Goal: Information Seeking & Learning: Learn about a topic

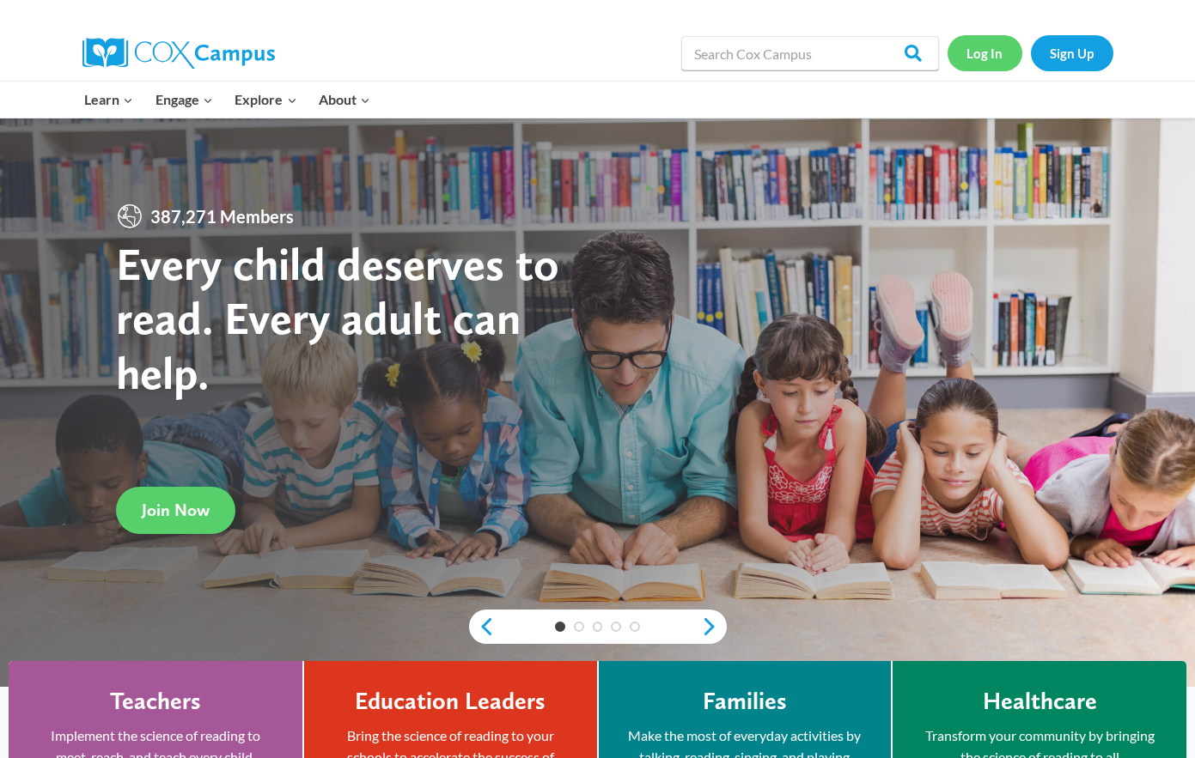
click at [986, 54] on link "Log In" at bounding box center [984, 52] width 75 height 35
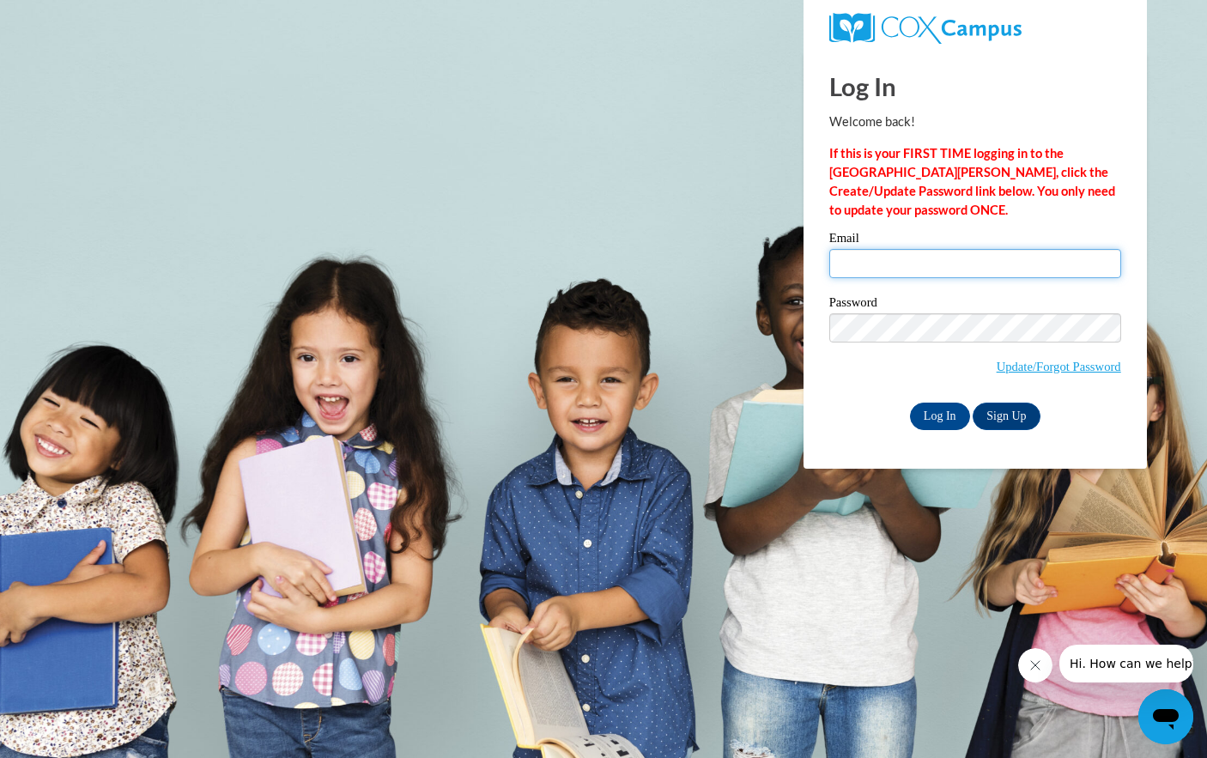
type input "geeam@elkhorn.k12.wi.us"
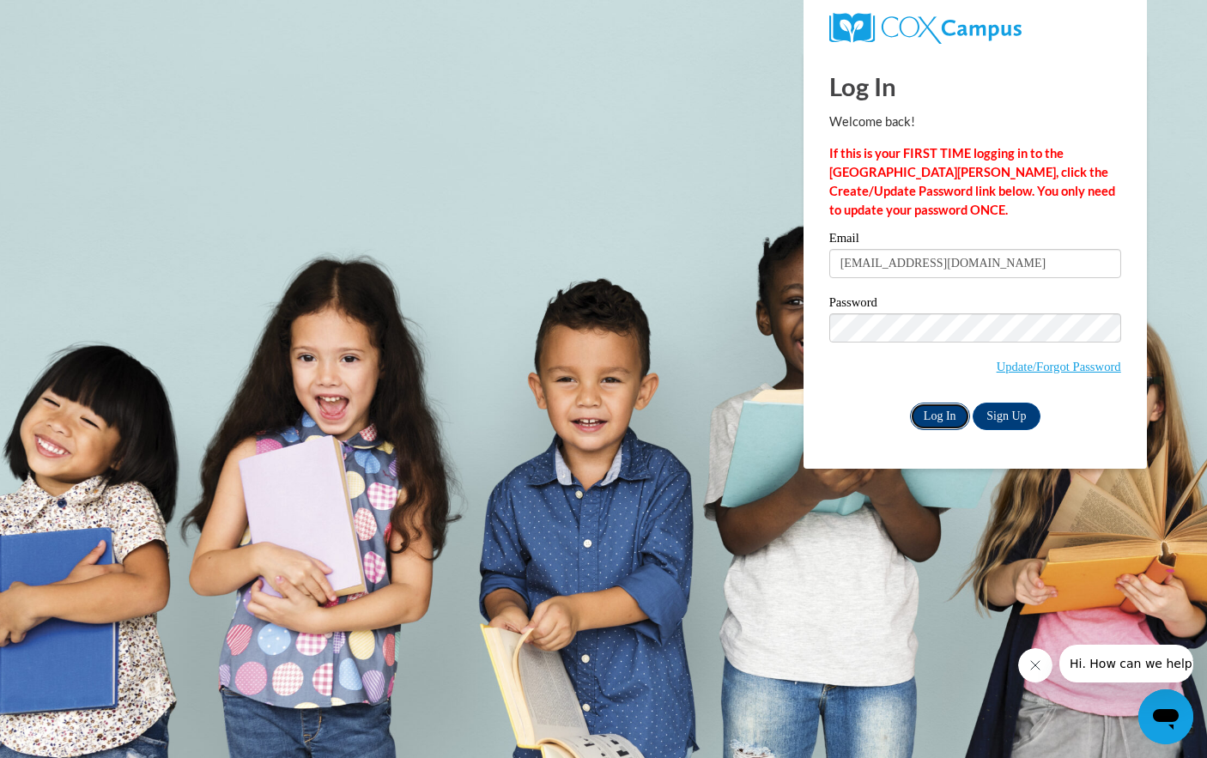
click at [942, 422] on input "Log In" at bounding box center [940, 416] width 60 height 27
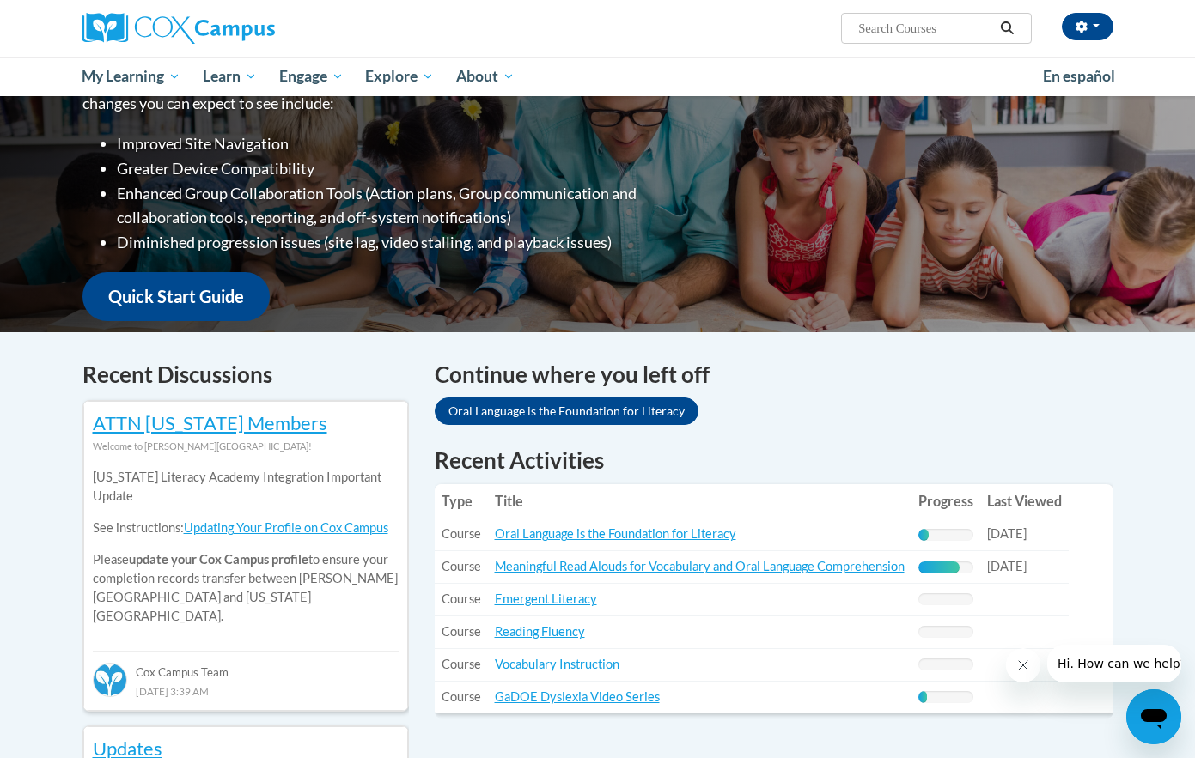
scroll to position [344, 0]
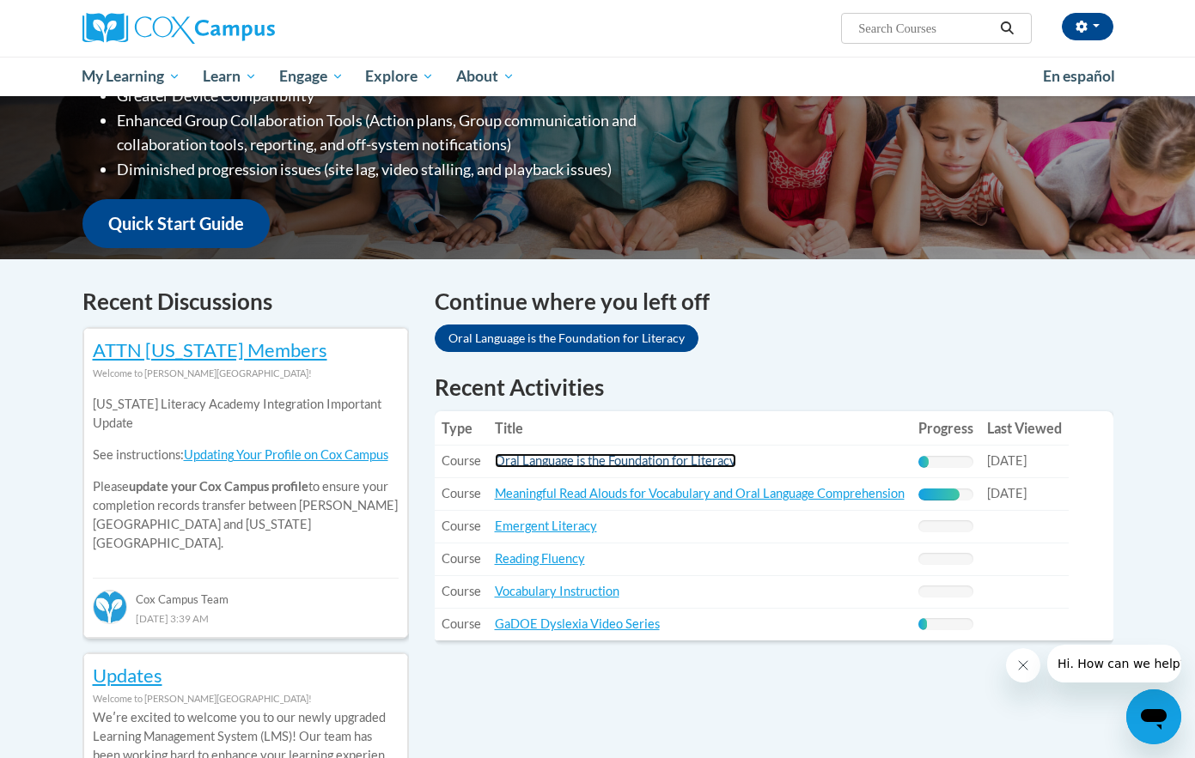
click at [659, 461] on link "Oral Language is the Foundation for Literacy" at bounding box center [615, 460] width 241 height 15
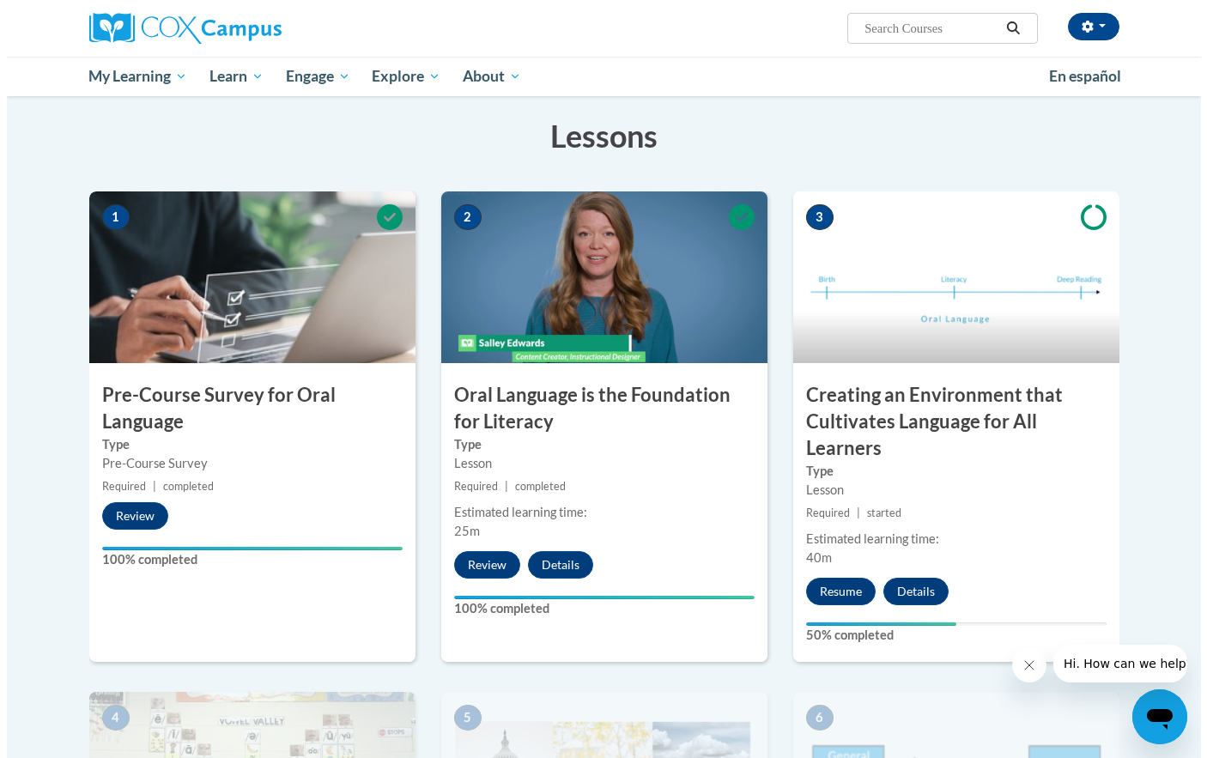
scroll to position [258, 0]
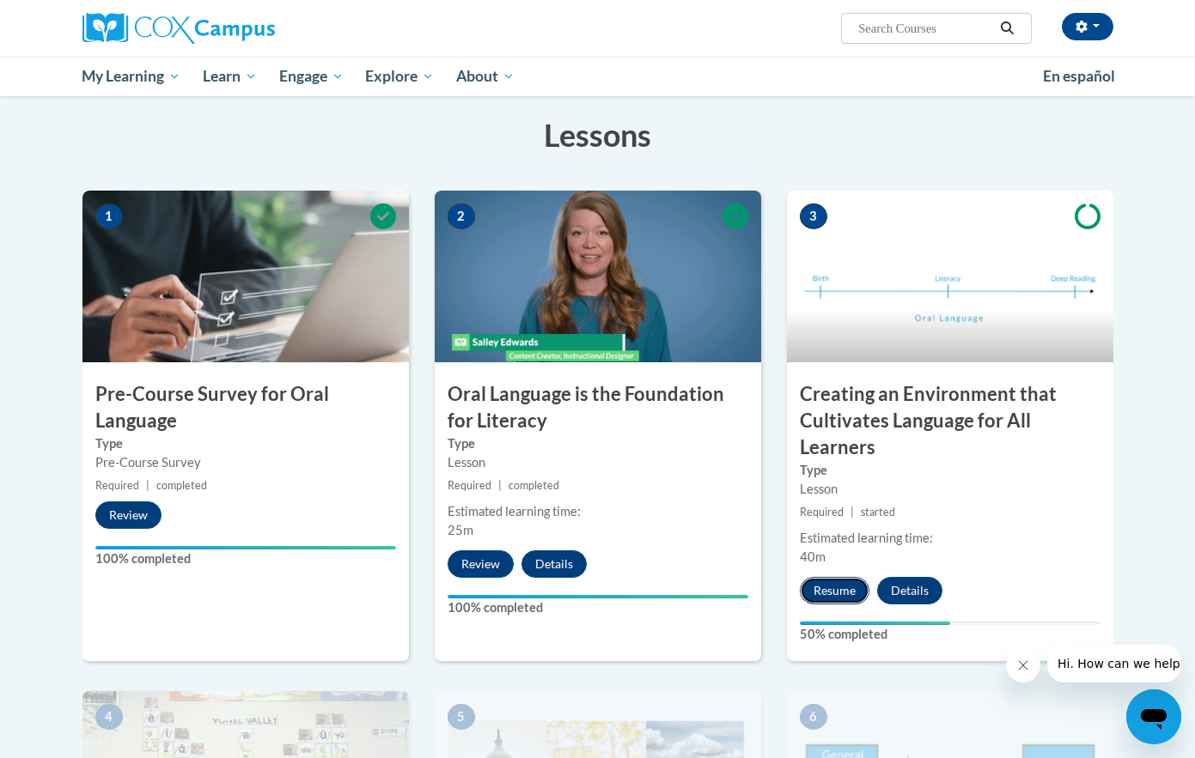
click at [835, 587] on button "Resume" at bounding box center [835, 590] width 70 height 27
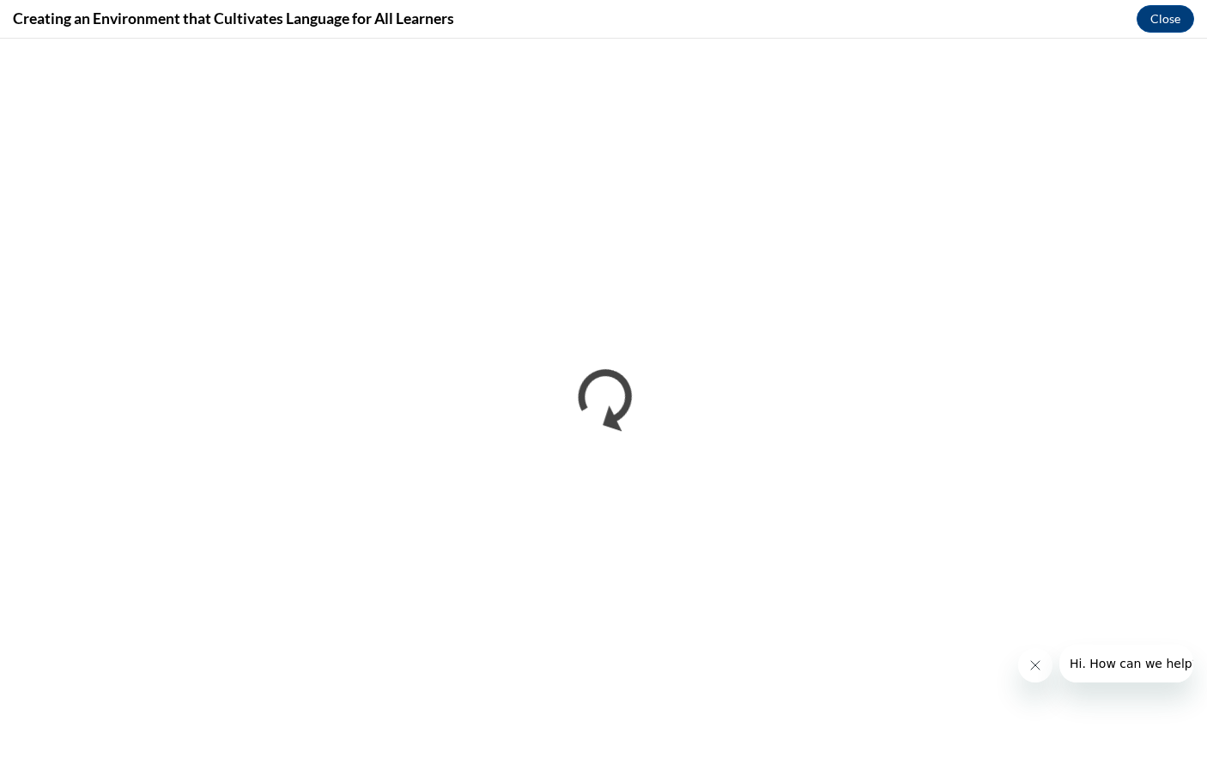
scroll to position [0, 0]
click at [1161, 22] on button "Close" at bounding box center [1166, 18] width 58 height 27
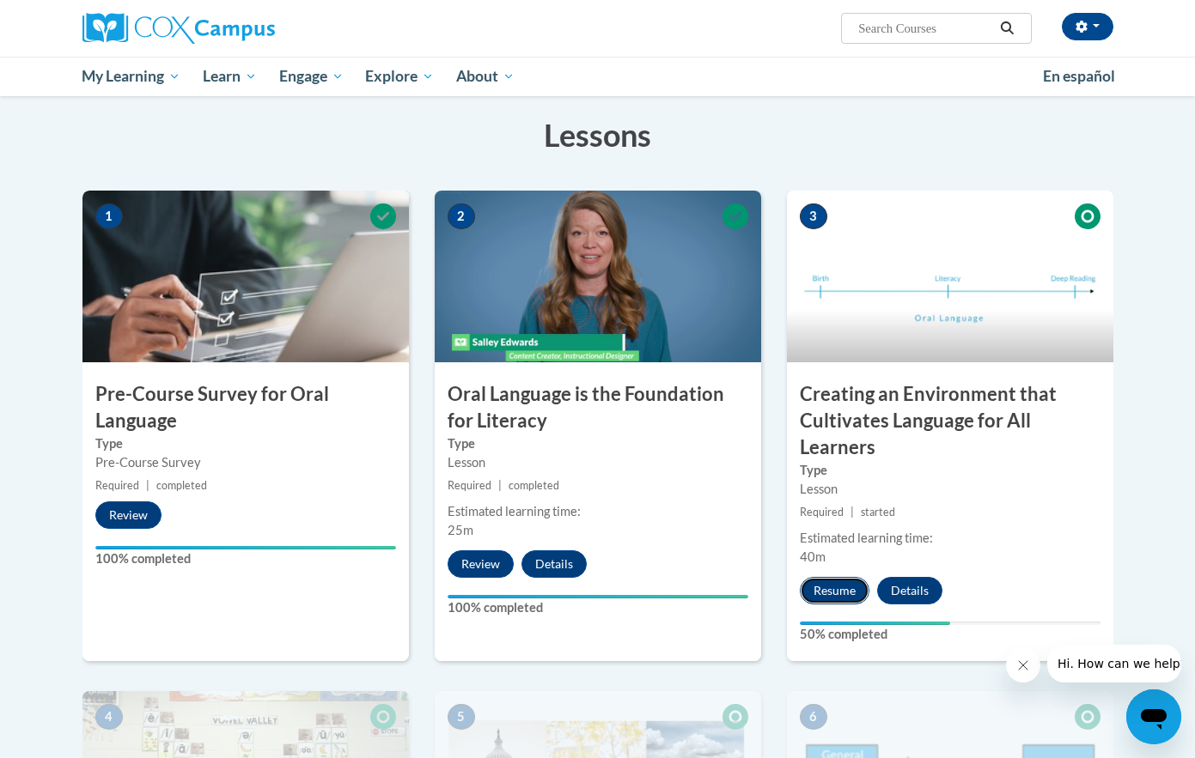
click at [845, 593] on button "Resume" at bounding box center [835, 590] width 70 height 27
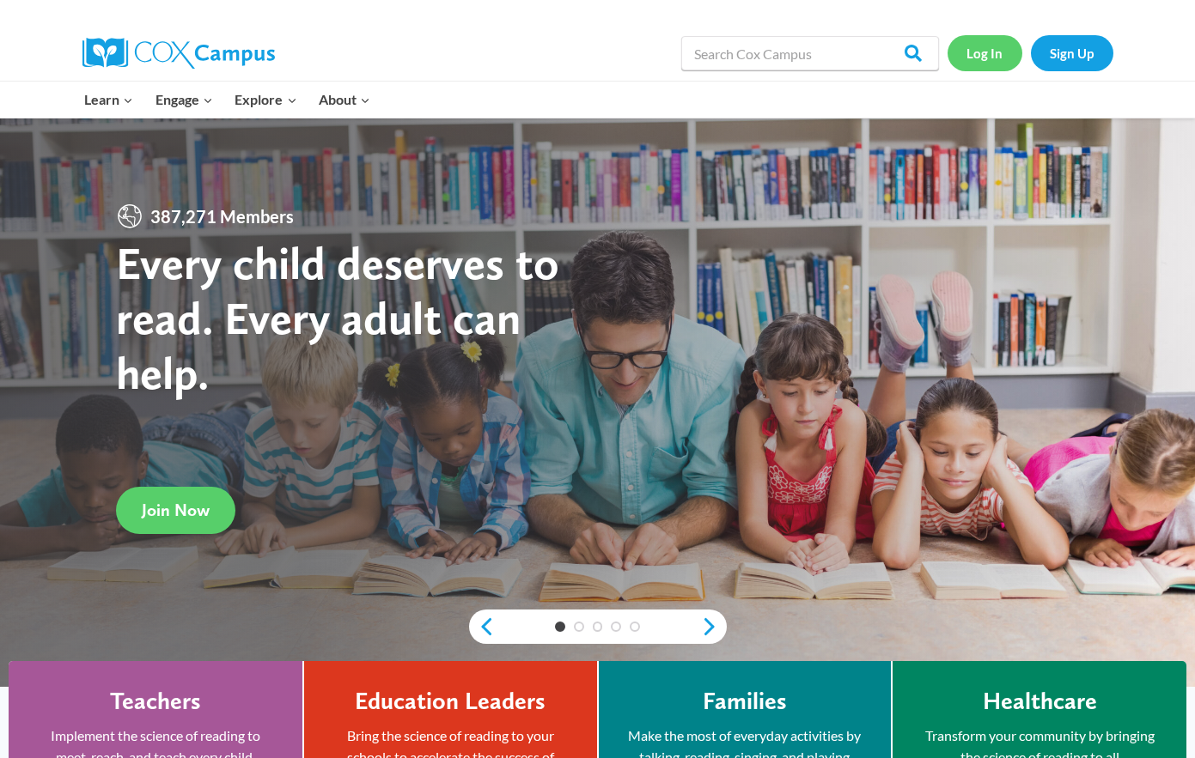
click at [986, 50] on link "Log In" at bounding box center [984, 52] width 75 height 35
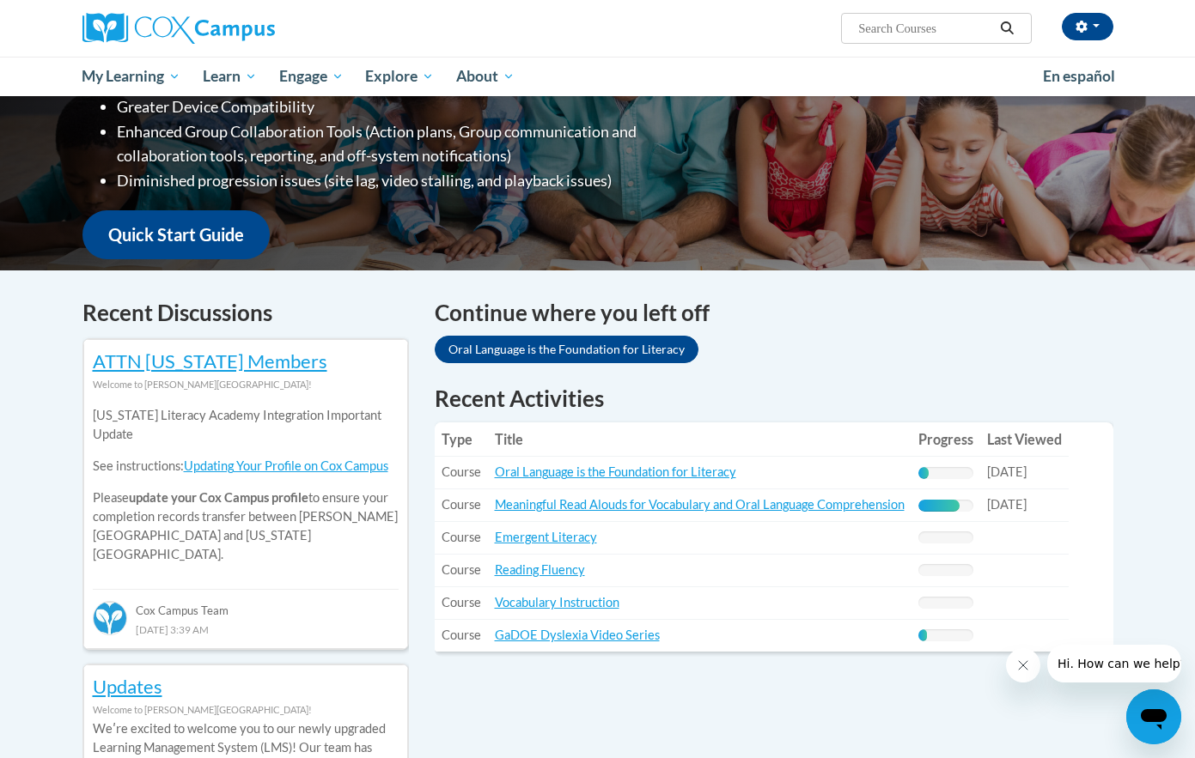
scroll to position [344, 0]
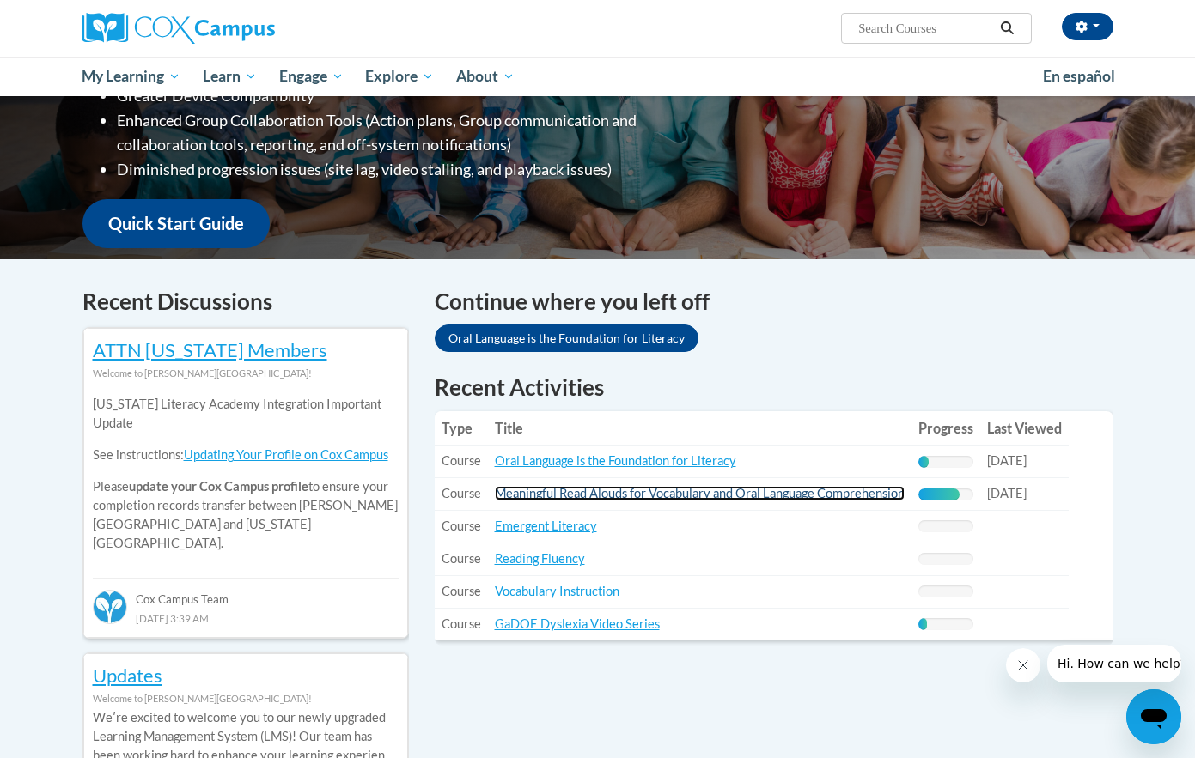
click at [745, 490] on link "Meaningful Read Alouds for Vocabulary and Oral Language Comprehension" at bounding box center [700, 493] width 410 height 15
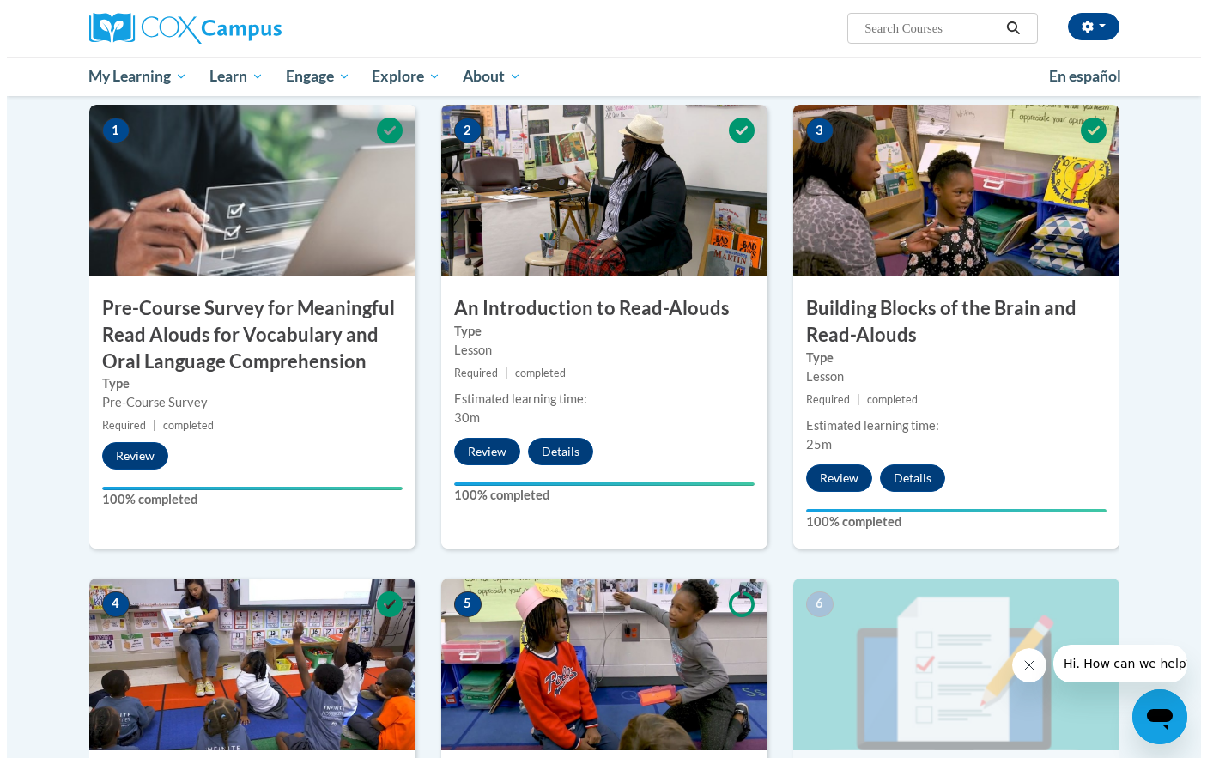
scroll to position [344, 0]
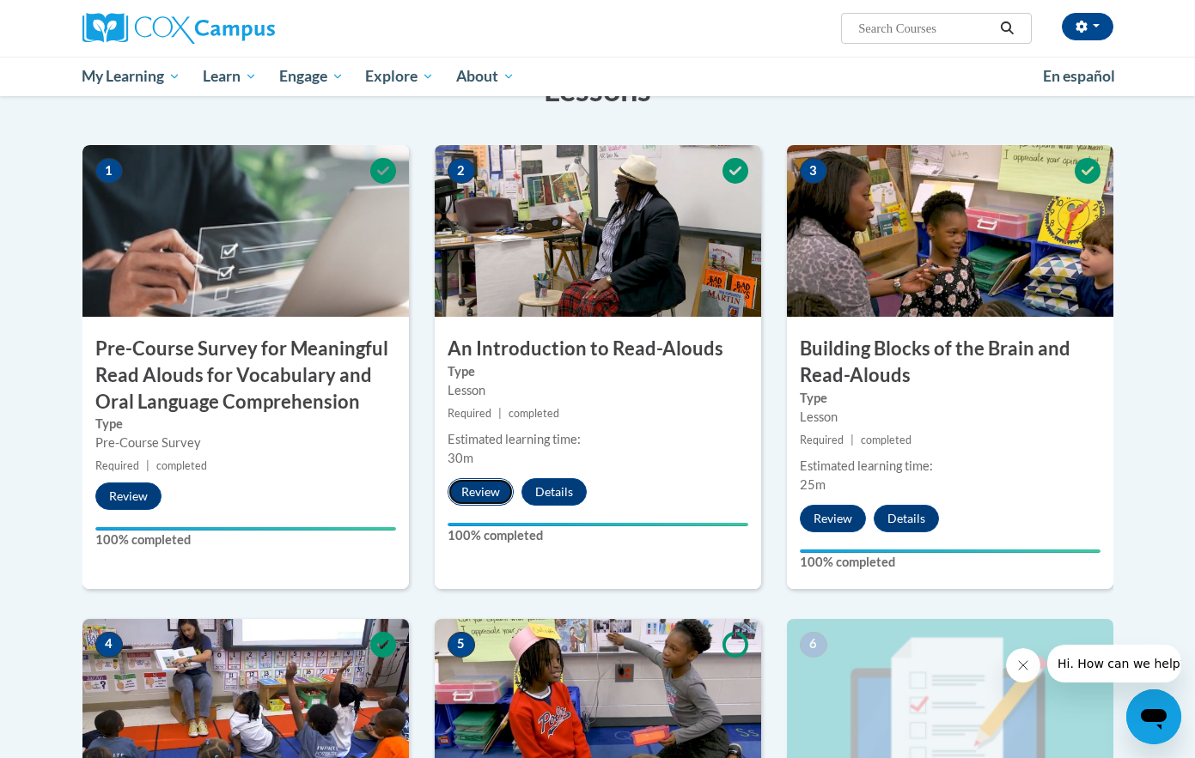
click at [487, 499] on button "Review" at bounding box center [480, 491] width 66 height 27
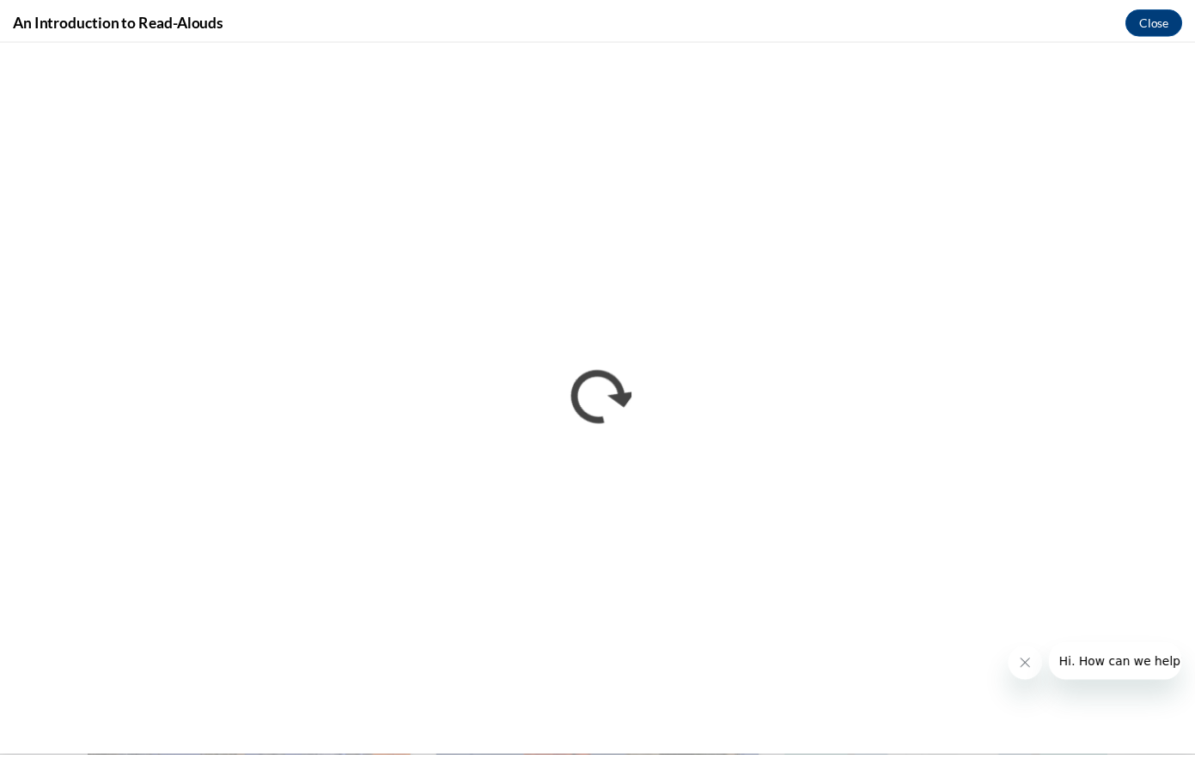
scroll to position [0, 0]
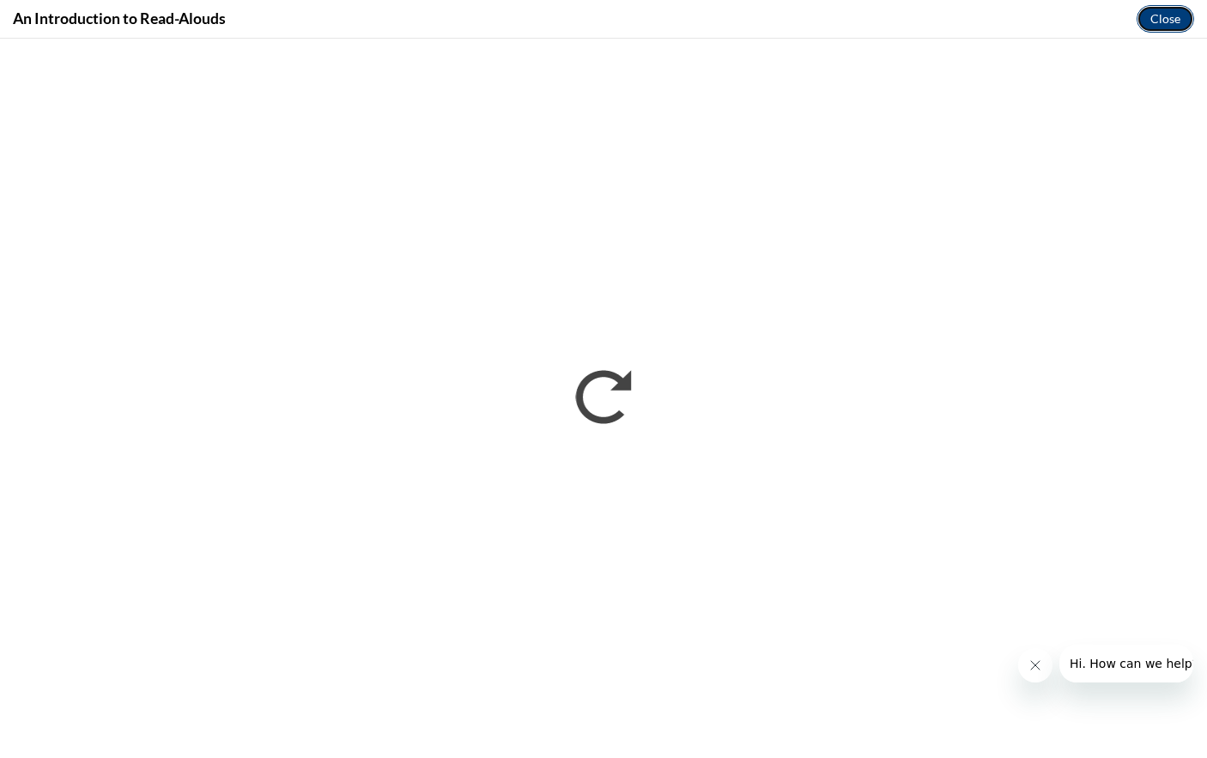
click at [1155, 16] on button "Close" at bounding box center [1166, 18] width 58 height 27
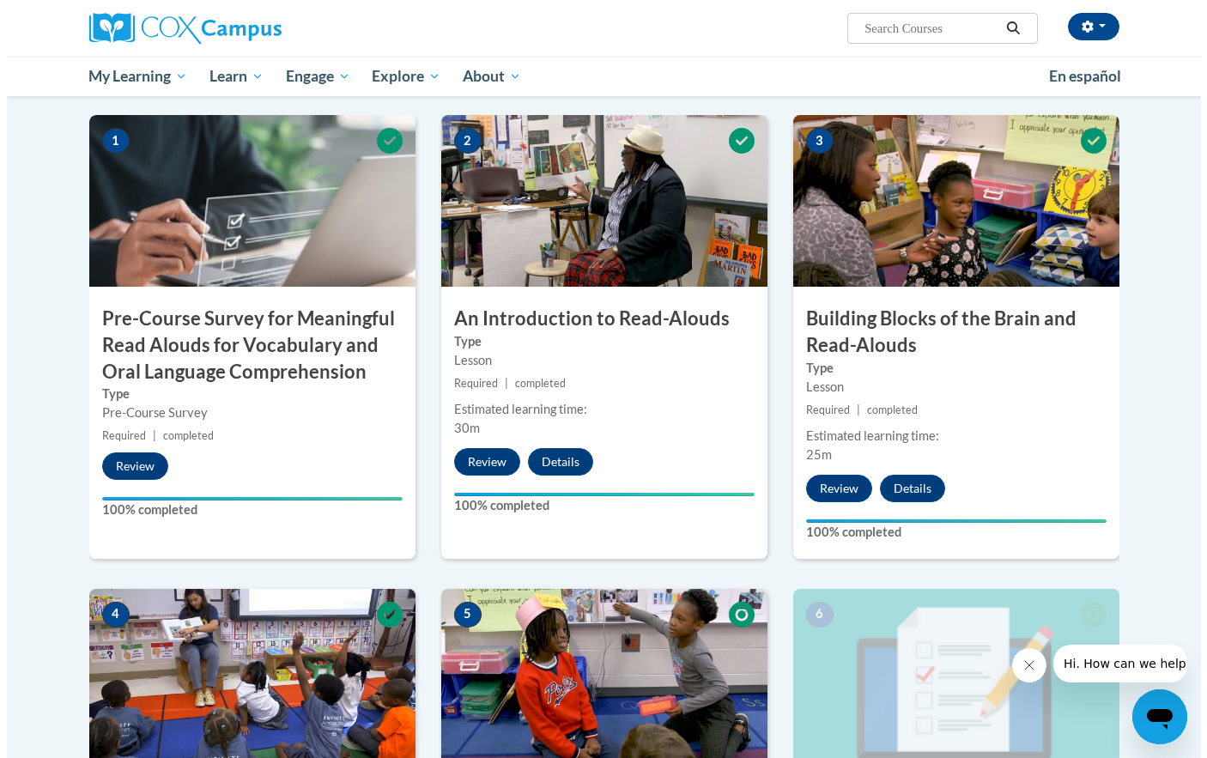
scroll to position [344, 0]
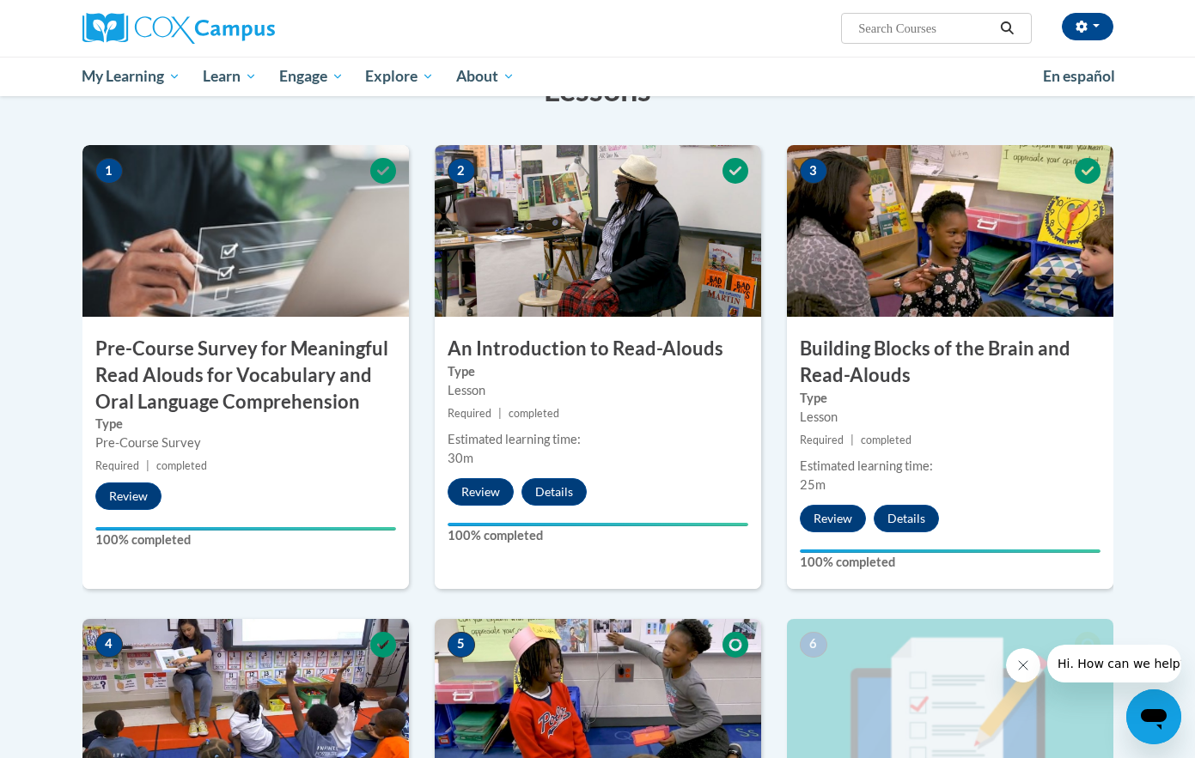
click at [1031, 404] on label "Type" at bounding box center [950, 398] width 301 height 19
click at [909, 264] on img at bounding box center [950, 231] width 326 height 172
click at [803, 521] on button "Review" at bounding box center [833, 518] width 66 height 27
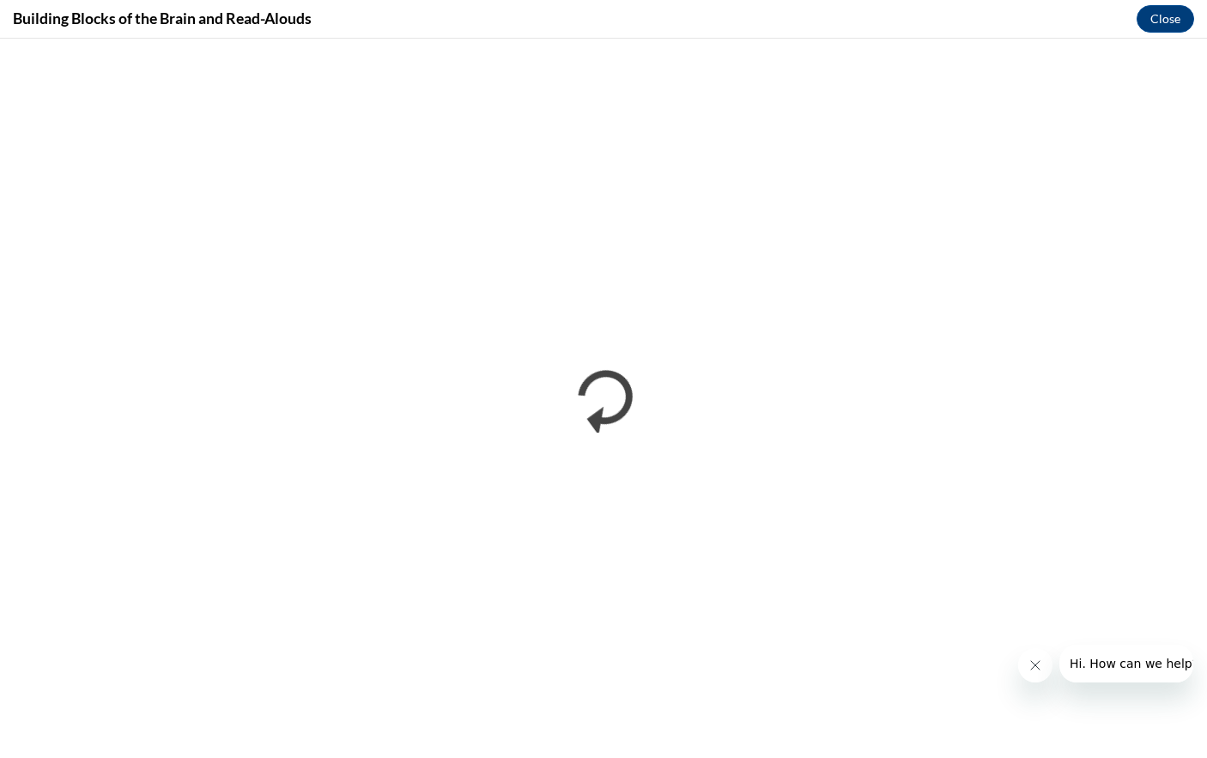
scroll to position [0, 0]
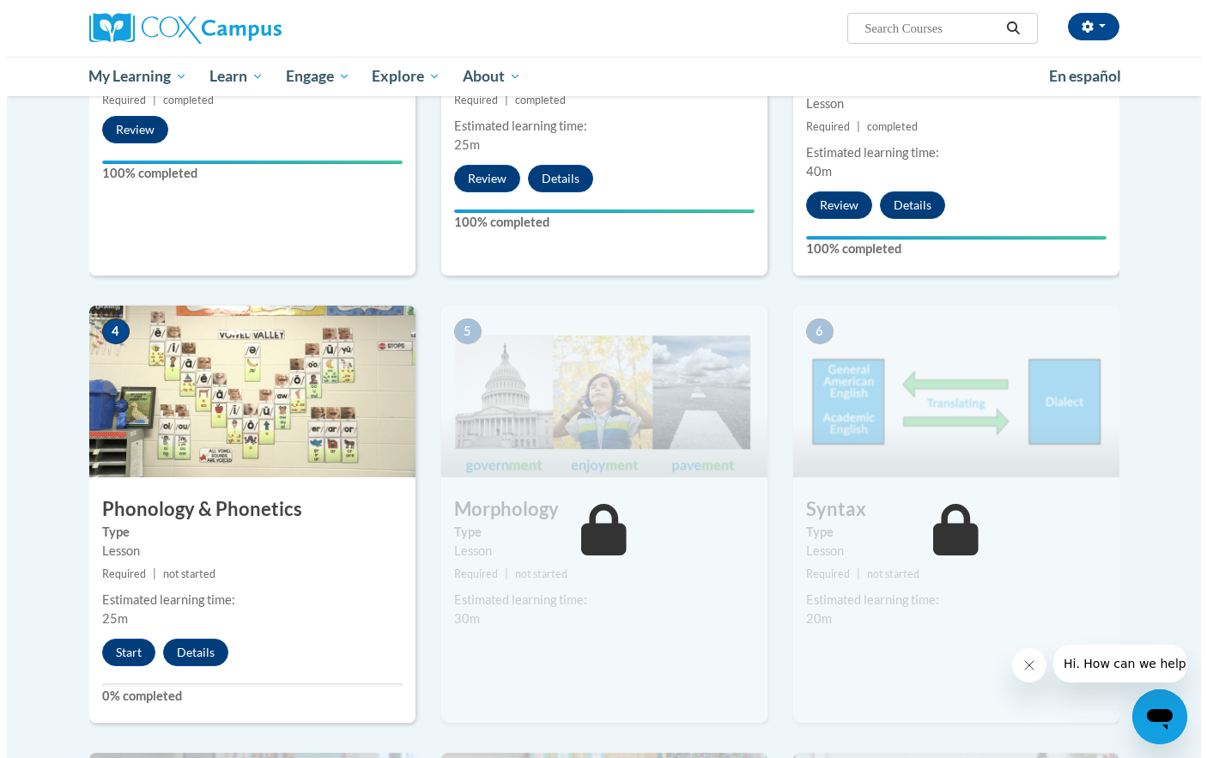
scroll to position [429, 0]
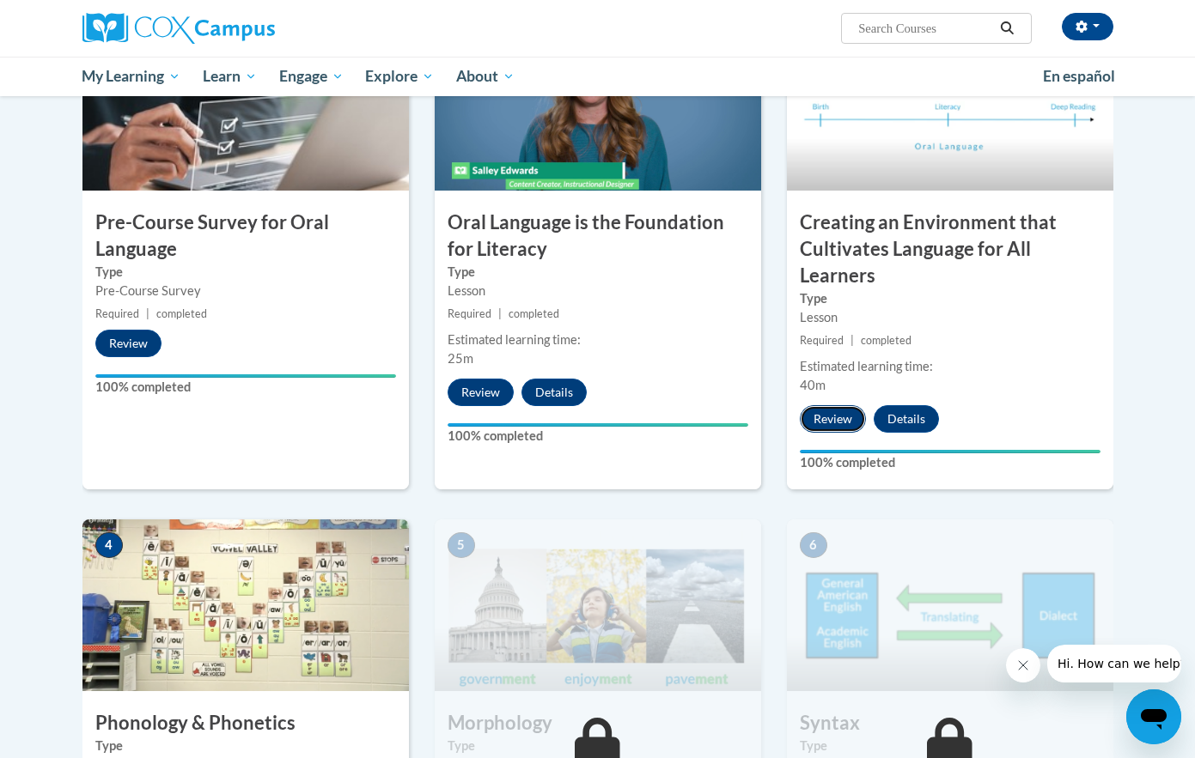
click at [830, 423] on button "Review" at bounding box center [833, 418] width 66 height 27
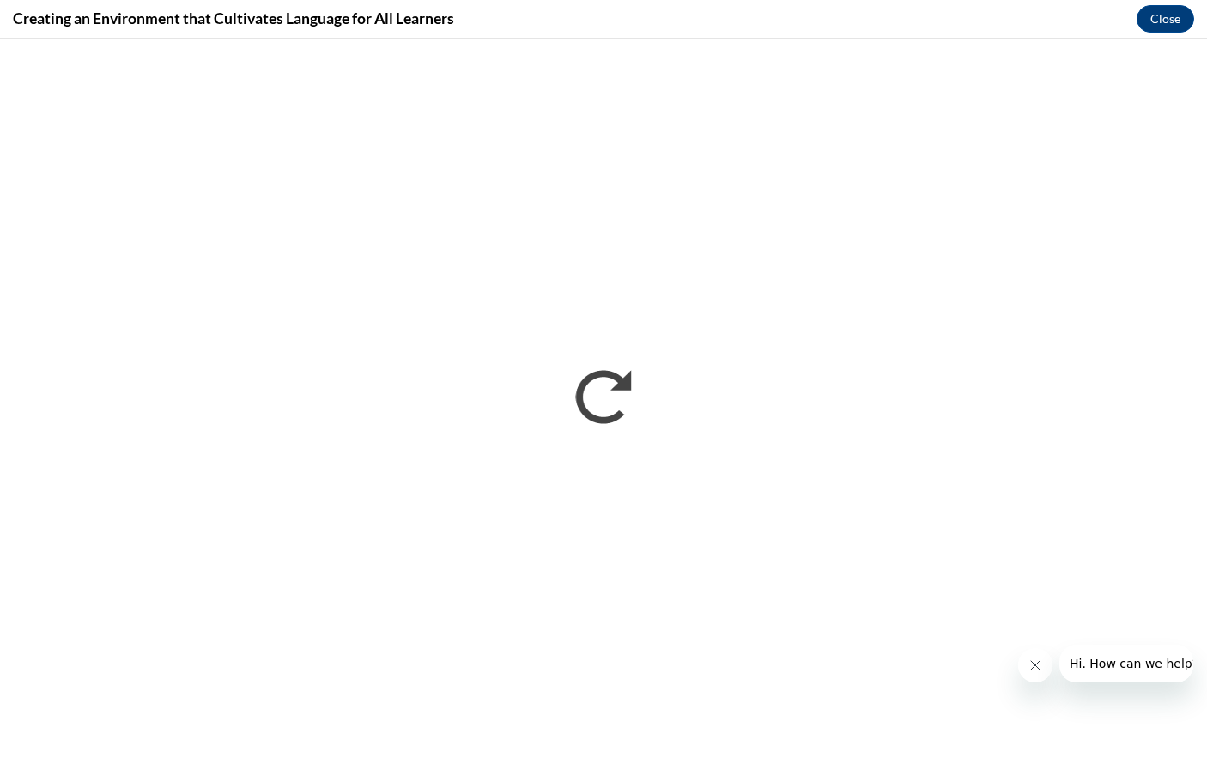
scroll to position [0, 0]
